Goal: Download file/media

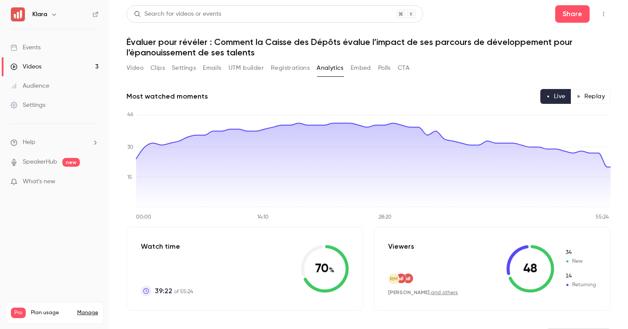
scroll to position [3486, 0]
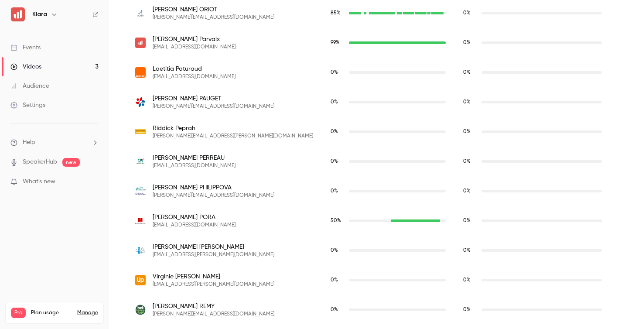
click at [47, 66] on link "Videos 3" at bounding box center [54, 66] width 109 height 19
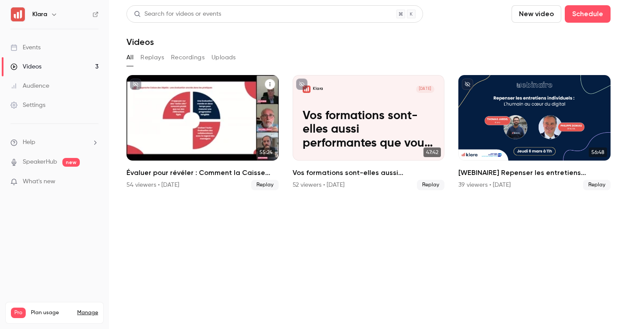
click at [233, 173] on h2 "Évaluer pour révéler : Comment la Caisse des Dépôts évalue l’impact de ses parc…" at bounding box center [202, 172] width 152 height 10
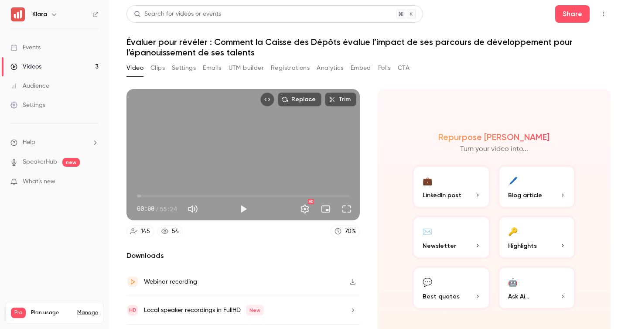
click at [63, 64] on link "Videos 3" at bounding box center [54, 66] width 109 height 19
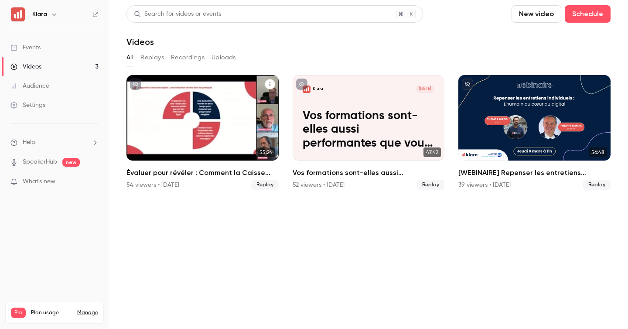
click at [269, 84] on icon "Évaluer pour révéler : Comment la Caisse des Dépôts évalue l’impact de ses parc…" at bounding box center [269, 84] width 5 height 5
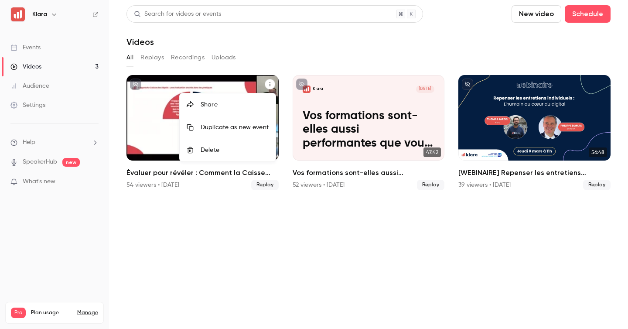
click at [154, 120] on div at bounding box center [314, 164] width 628 height 329
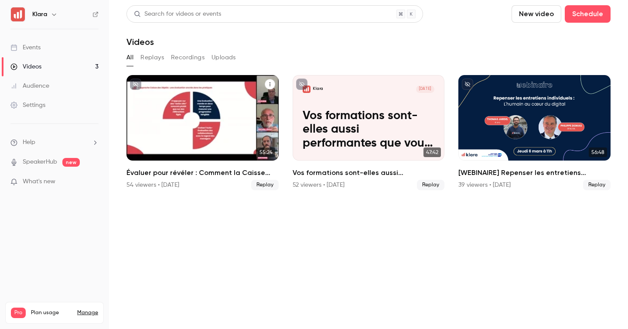
click at [154, 120] on div "Évaluer pour révéler : Comment la Caisse des Dépôts évalue l’impact de ses parc…" at bounding box center [202, 117] width 152 height 85
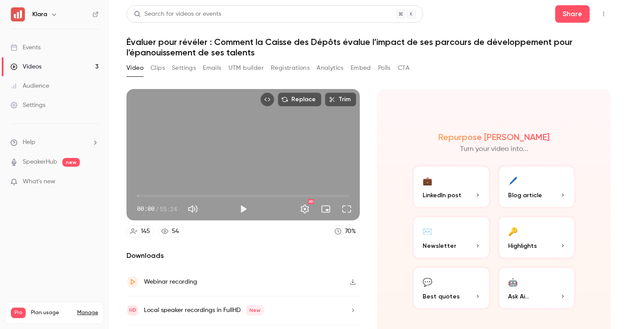
click at [602, 10] on button "Top Bar Actions" at bounding box center [604, 14] width 14 height 14
click at [447, 73] on div at bounding box center [314, 164] width 628 height 329
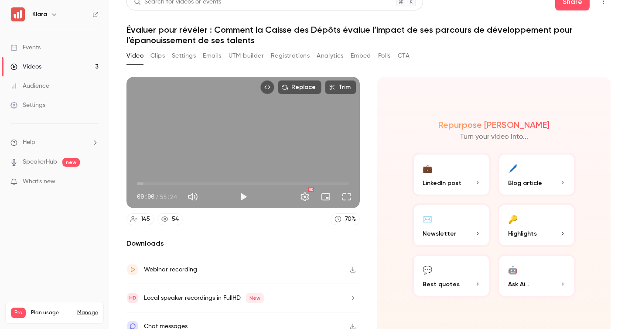
scroll to position [24, 0]
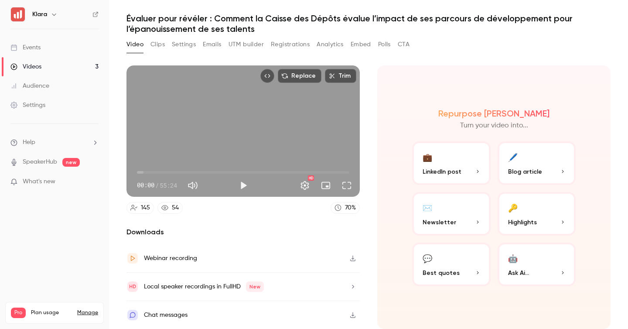
click at [355, 257] on icon "button" at bounding box center [352, 258] width 7 height 6
click at [278, 43] on button "Registrations" at bounding box center [290, 45] width 39 height 14
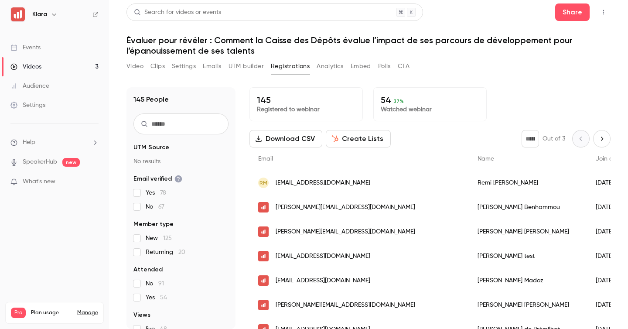
click at [335, 64] on button "Analytics" at bounding box center [330, 66] width 27 height 14
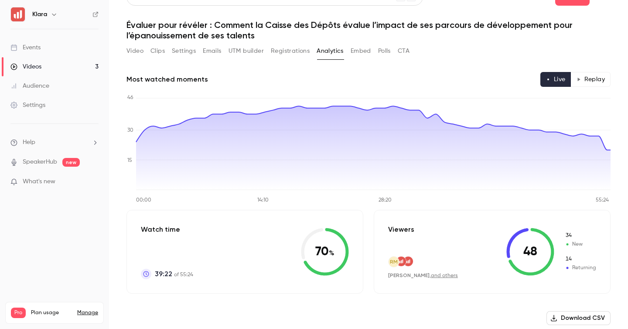
scroll to position [18, 0]
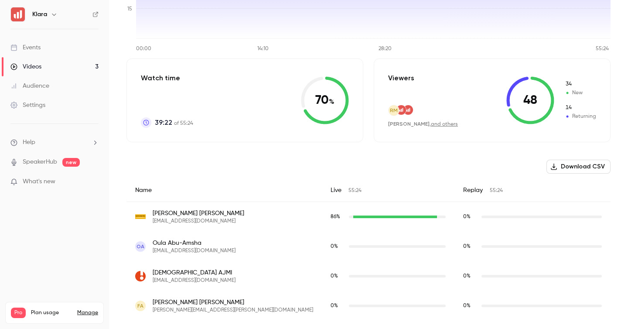
scroll to position [175, 0]
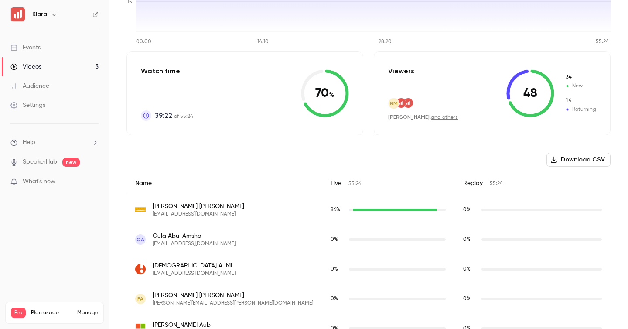
click at [561, 158] on button "Download CSV" at bounding box center [578, 160] width 64 height 14
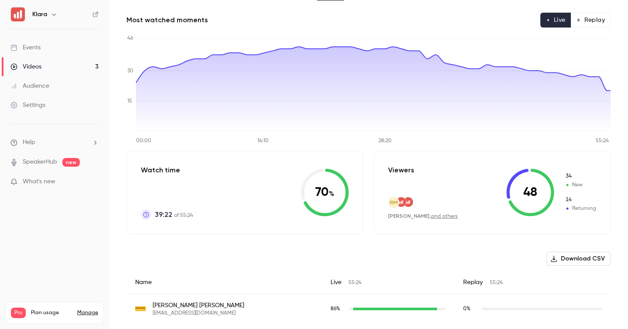
scroll to position [0, 0]
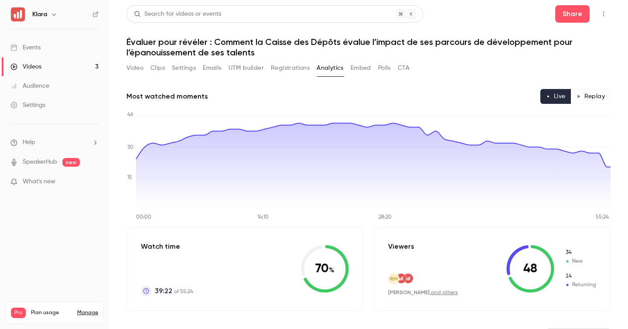
click at [328, 66] on button "Analytics" at bounding box center [330, 68] width 27 height 14
click at [291, 69] on button "Registrations" at bounding box center [290, 68] width 39 height 14
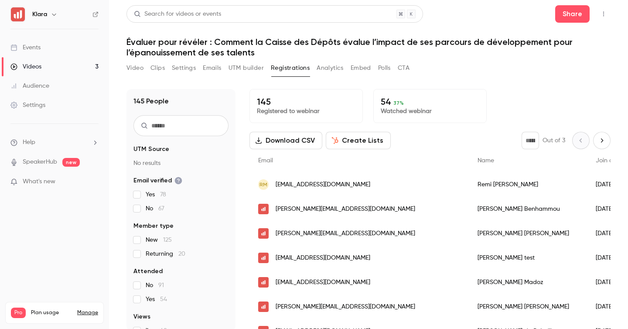
click at [263, 140] on button "Download CSV" at bounding box center [285, 140] width 73 height 17
drag, startPoint x: 381, startPoint y: 101, endPoint x: 450, endPoint y: 115, distance: 69.8
click at [450, 115] on div "54 37 % Watched webinar" at bounding box center [429, 106] width 113 height 34
click at [494, 69] on div "Video Clips Settings Emails UTM builder Registrations Analytics Embed Polls CTA" at bounding box center [368, 69] width 484 height 17
